Goal: Task Accomplishment & Management: Manage account settings

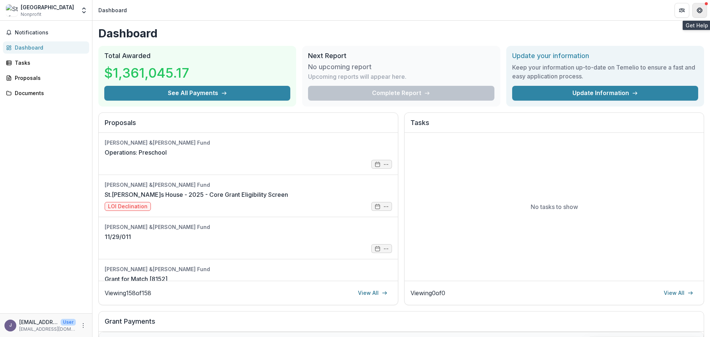
click at [699, 10] on icon "Get Help" at bounding box center [697, 10] width 1 height 2
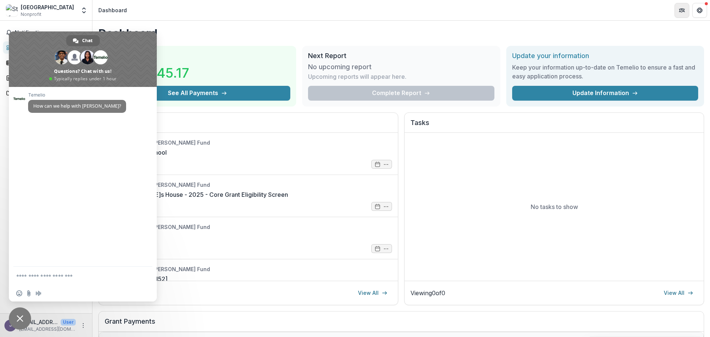
click at [663, 17] on header "Dashboard" at bounding box center [401, 10] width 618 height 20
click at [686, 10] on button "Partners" at bounding box center [682, 10] width 15 height 15
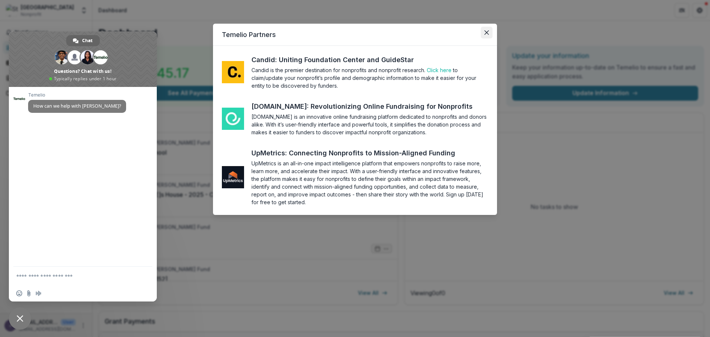
click at [482, 31] on button "Close" at bounding box center [487, 33] width 12 height 12
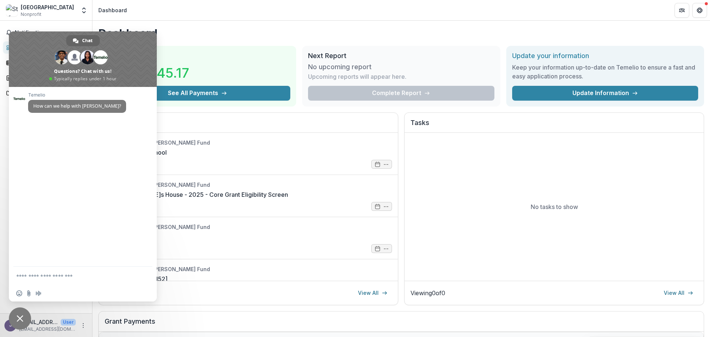
click at [18, 321] on span "Close chat" at bounding box center [20, 318] width 7 height 7
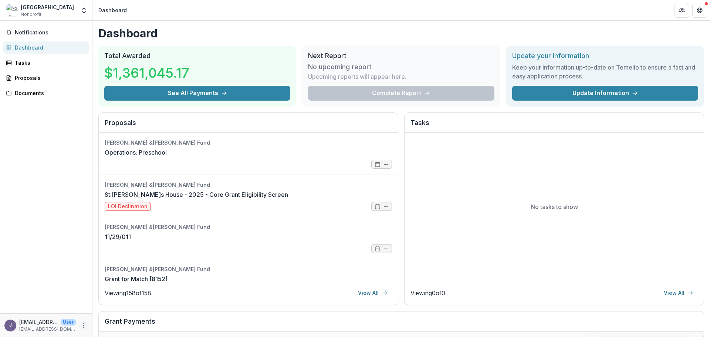
click at [84, 328] on icon "More" at bounding box center [83, 326] width 6 height 6
click at [118, 310] on link "Settings" at bounding box center [131, 310] width 79 height 12
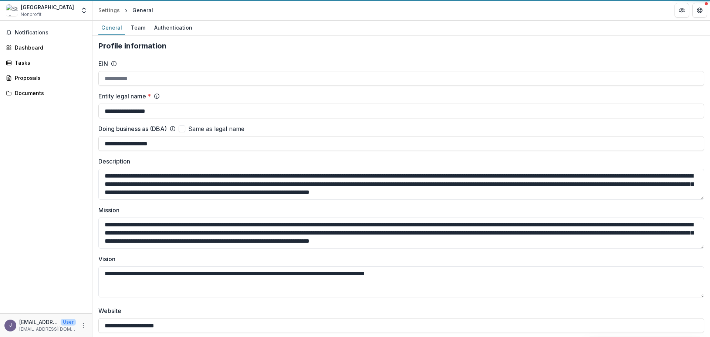
type input "**********"
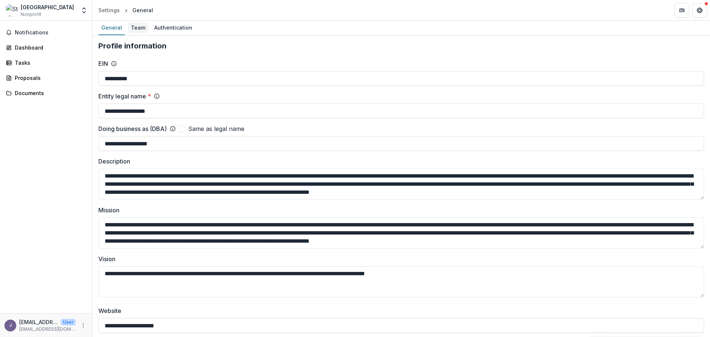
click at [137, 32] on div "Team" at bounding box center [138, 27] width 20 height 11
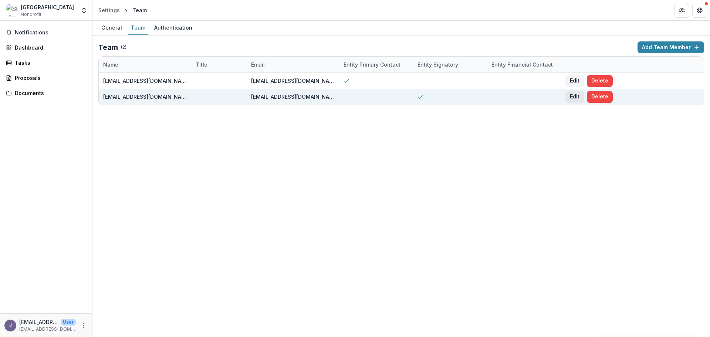
click at [572, 96] on button "Edit" at bounding box center [575, 97] width 18 height 12
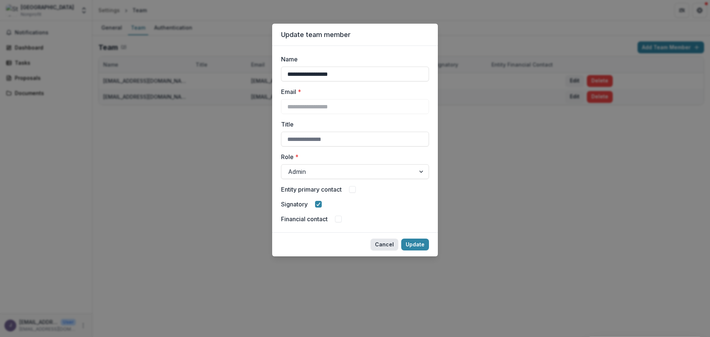
click at [391, 243] on button "Cancel" at bounding box center [385, 245] width 28 height 12
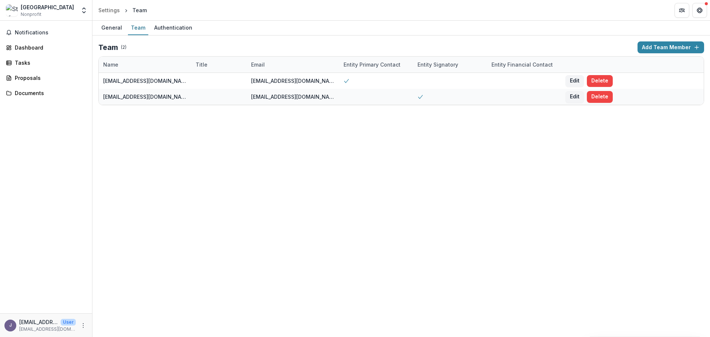
click at [432, 198] on div "General Team Authentication Team ( 2 ) Add Team Member Name Title Email Entity …" at bounding box center [401, 179] width 618 height 316
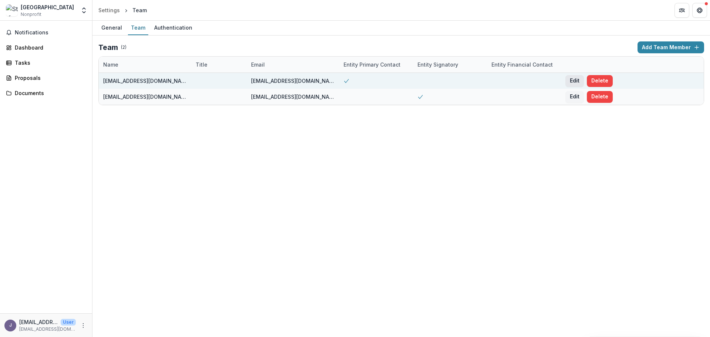
click at [578, 83] on button "Edit" at bounding box center [575, 81] width 18 height 12
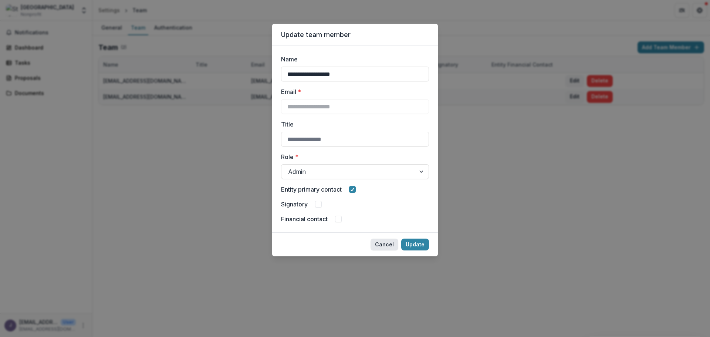
click at [391, 242] on button "Cancel" at bounding box center [385, 245] width 28 height 12
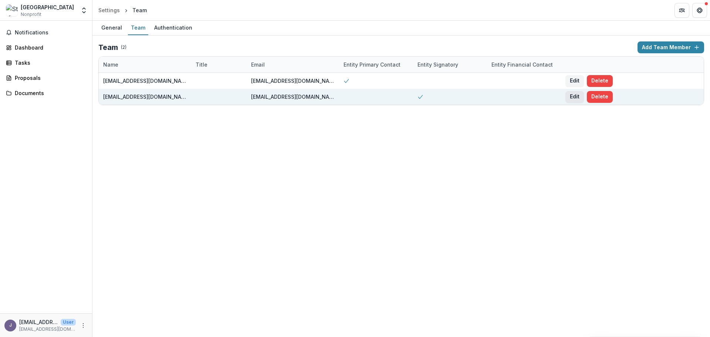
click at [569, 95] on button "Edit" at bounding box center [575, 97] width 18 height 12
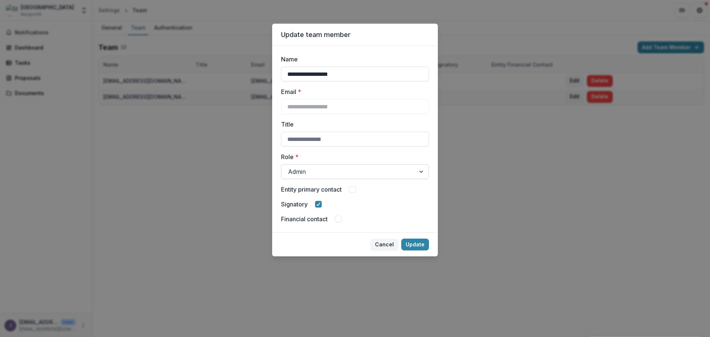
click at [399, 171] on div at bounding box center [348, 171] width 121 height 10
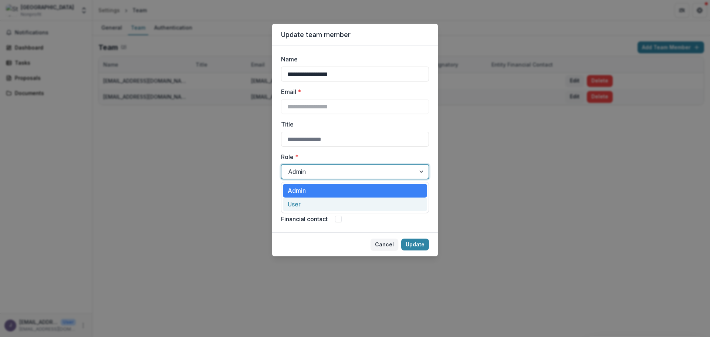
click at [277, 193] on div "**********" at bounding box center [355, 139] width 166 height 186
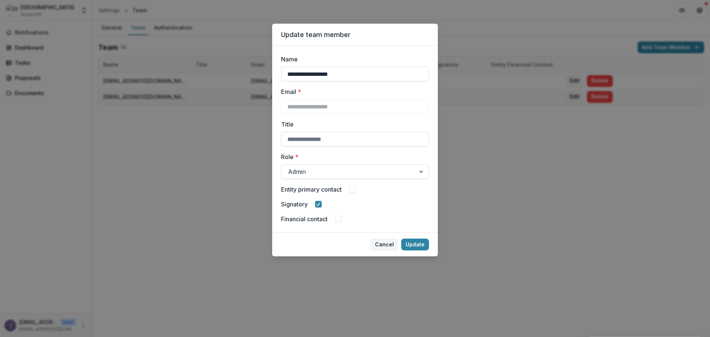
click at [388, 248] on button "Cancel" at bounding box center [385, 245] width 28 height 12
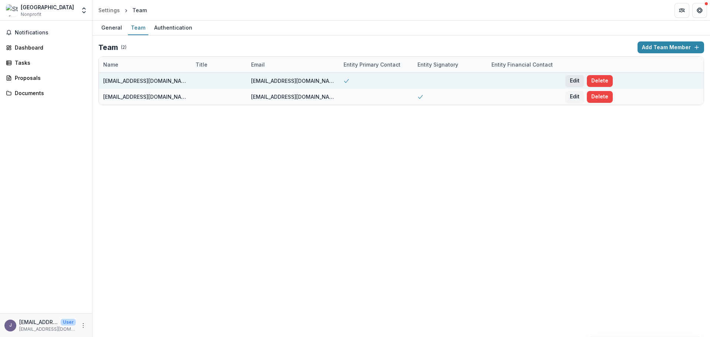
click at [568, 81] on button "Edit" at bounding box center [575, 81] width 18 height 12
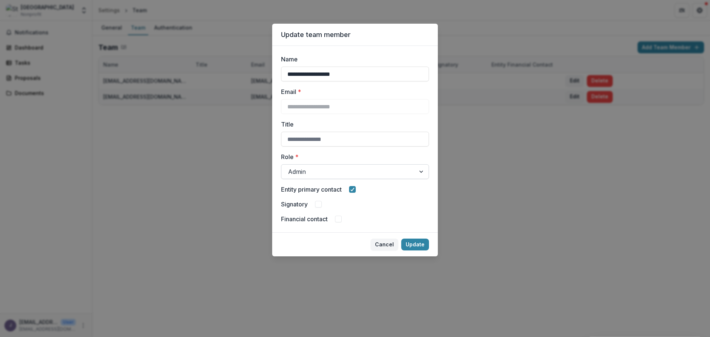
click at [344, 174] on div at bounding box center [348, 171] width 121 height 10
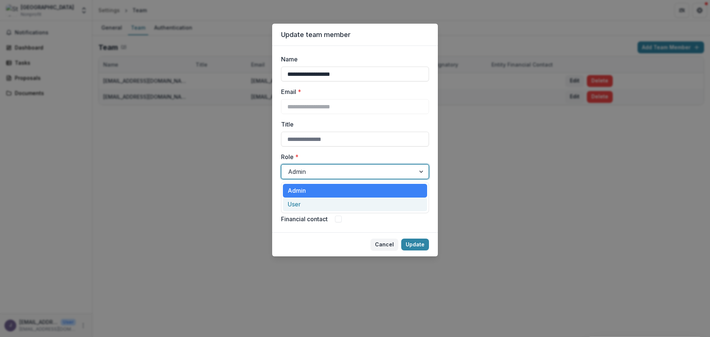
click at [277, 195] on div "**********" at bounding box center [355, 139] width 166 height 186
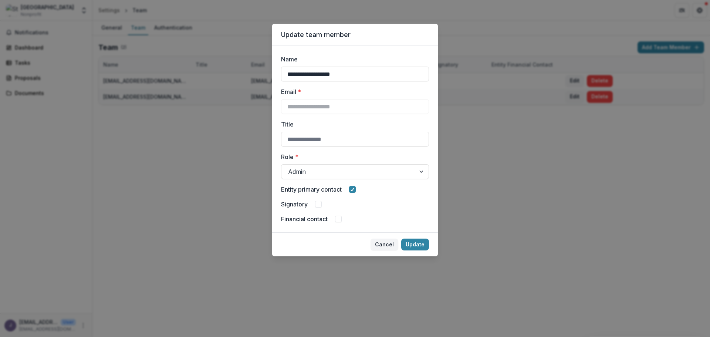
click at [380, 243] on button "Cancel" at bounding box center [385, 245] width 28 height 12
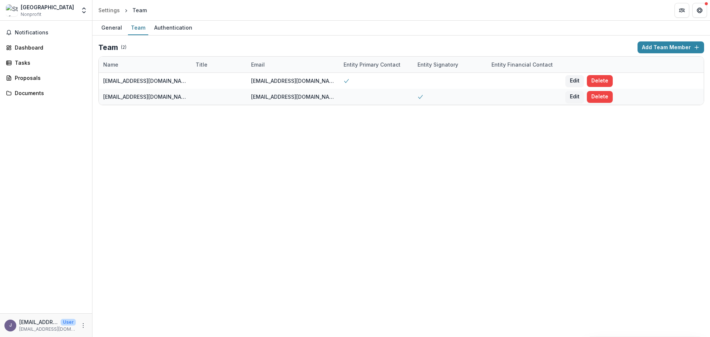
click at [486, 209] on div "General Team Authentication Team ( 2 ) Add Team Member Name Title Email Entity …" at bounding box center [401, 179] width 618 height 316
click at [164, 28] on div "Authentication" at bounding box center [173, 27] width 44 height 11
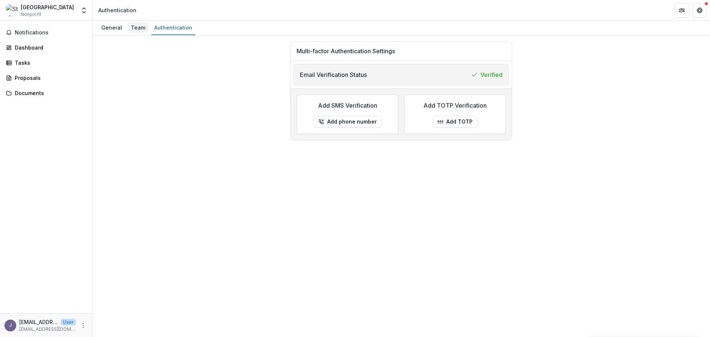
click at [141, 27] on div "Team" at bounding box center [138, 27] width 20 height 11
